Goal: Navigation & Orientation: Find specific page/section

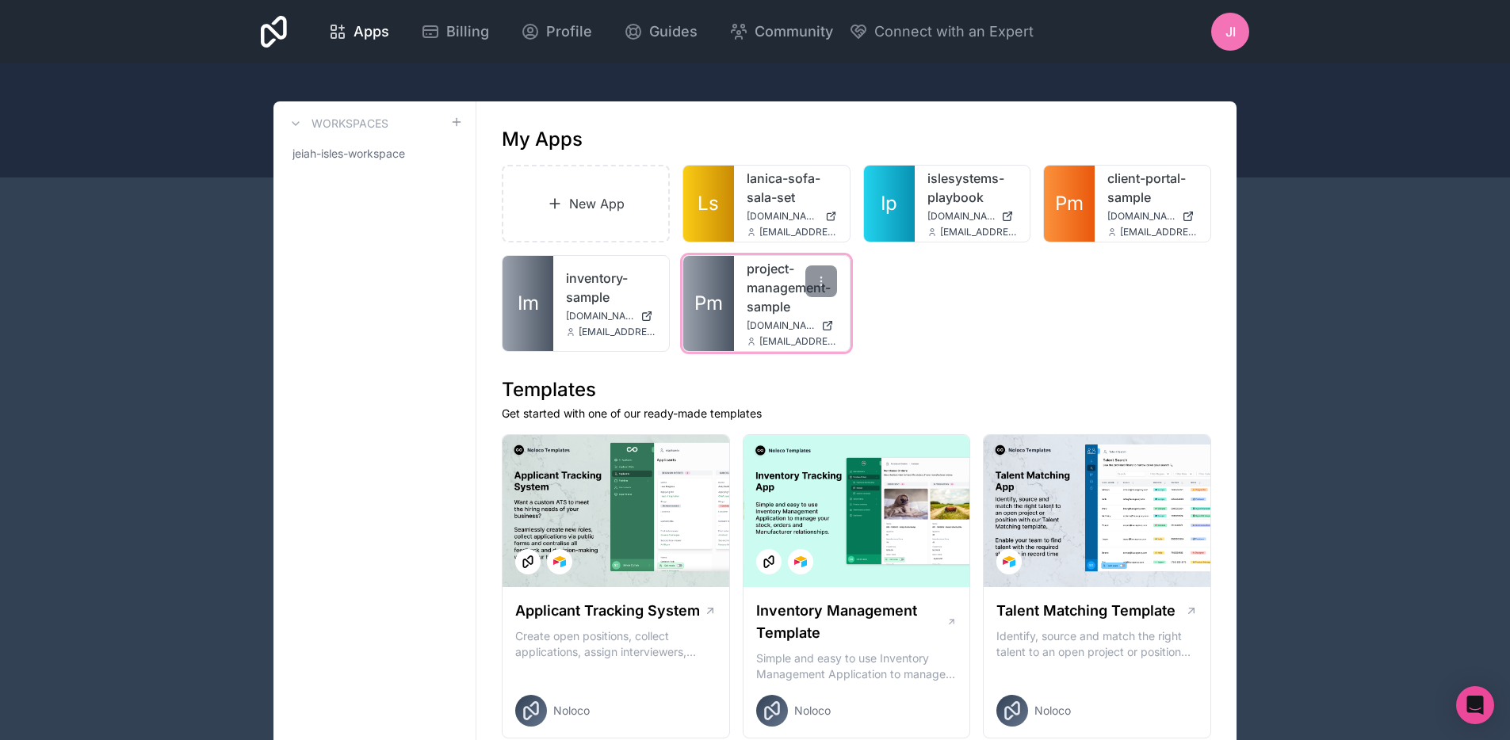
click at [829, 324] on icon at bounding box center [827, 325] width 13 height 13
click at [826, 329] on icon at bounding box center [827, 325] width 13 height 13
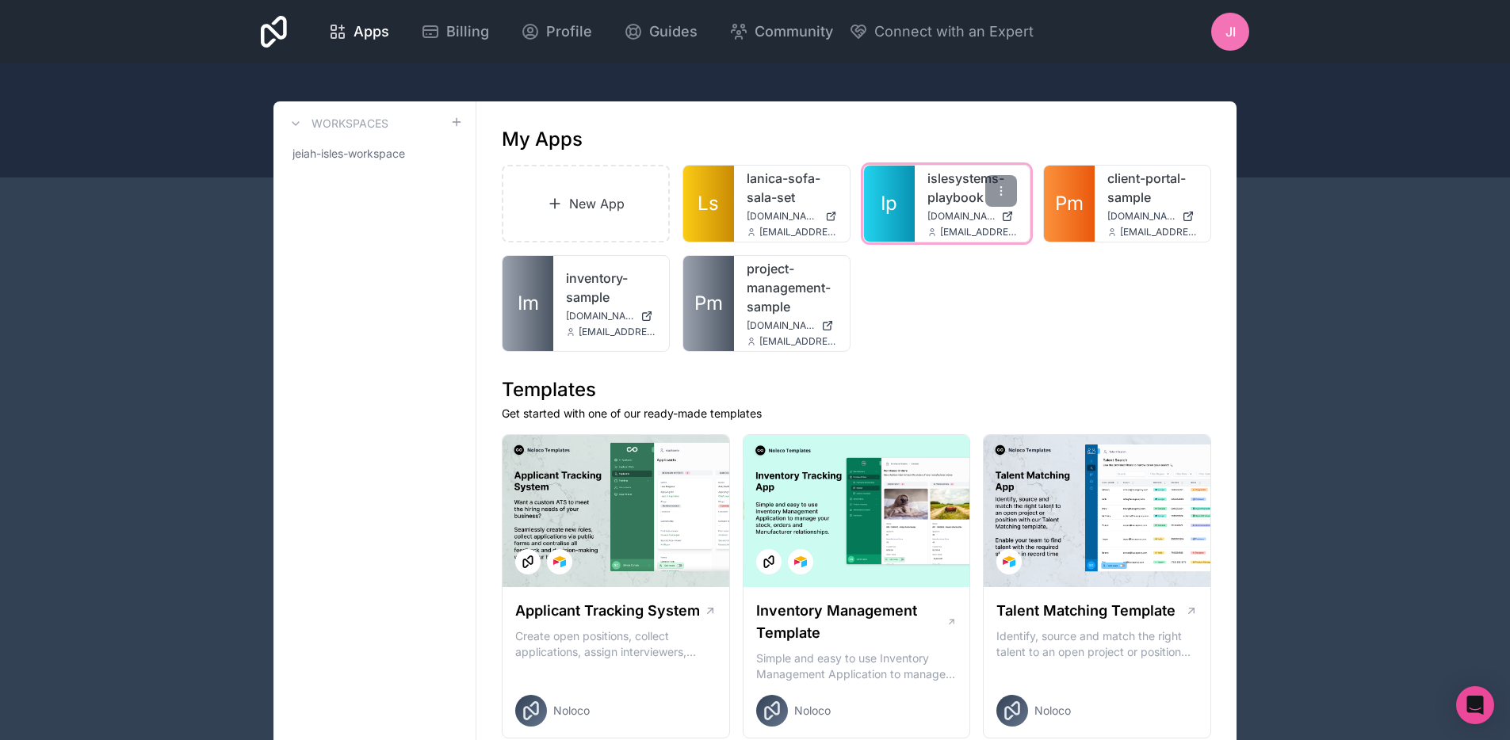
click at [958, 207] on div "islesystems-playbook [DOMAIN_NAME] [EMAIL_ADDRESS][DOMAIN_NAME]" at bounding box center [972, 204] width 116 height 76
click at [951, 181] on link "islesystems-playbook" at bounding box center [972, 188] width 90 height 38
click at [1492, 711] on body "Apps Billing Profile Guides Community Connect with an Expert JI Billing Profile…" at bounding box center [755, 370] width 1510 height 740
click at [1485, 709] on div "Open Intercom Messenger" at bounding box center [1475, 706] width 42 height 42
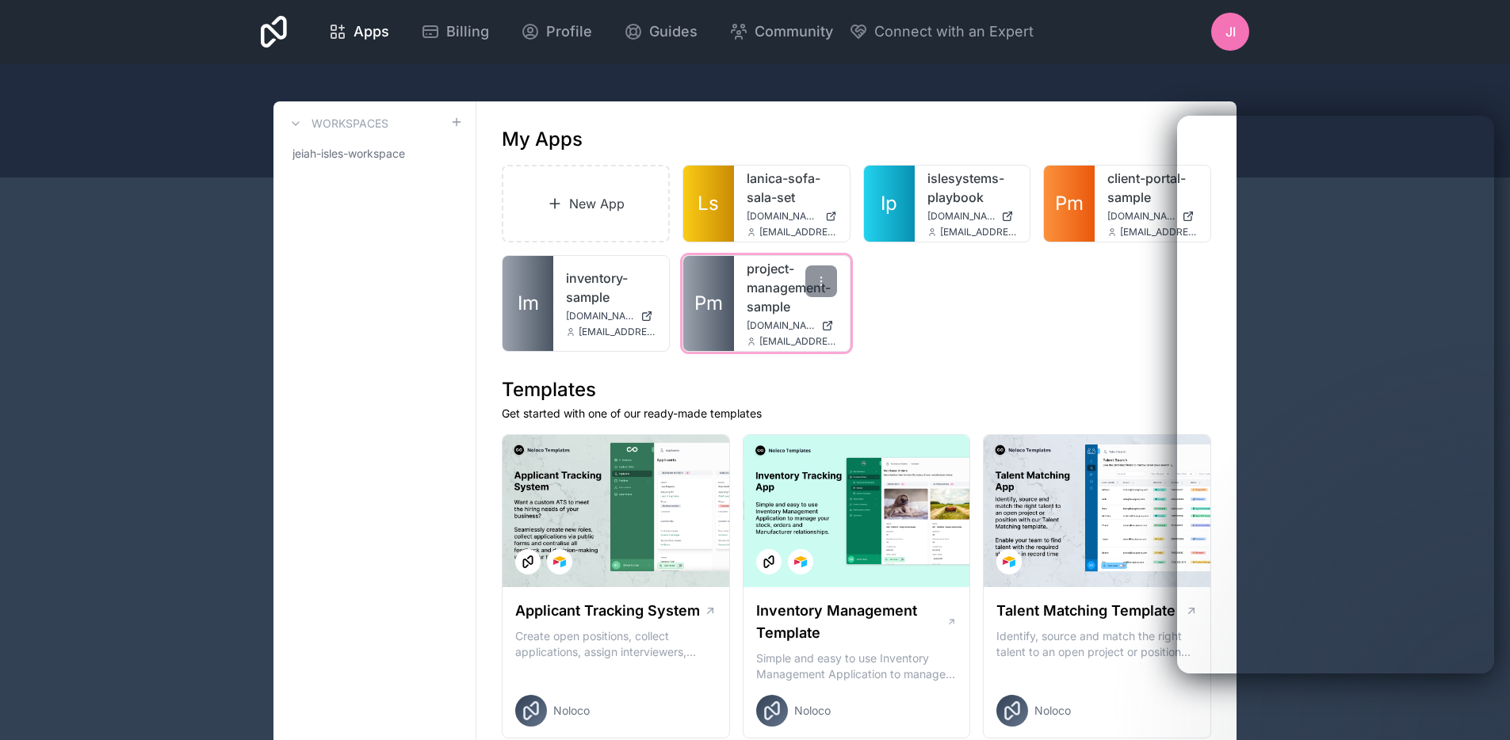
click at [831, 323] on icon at bounding box center [830, 323] width 2 height 2
